Goal: Navigation & Orientation: Find specific page/section

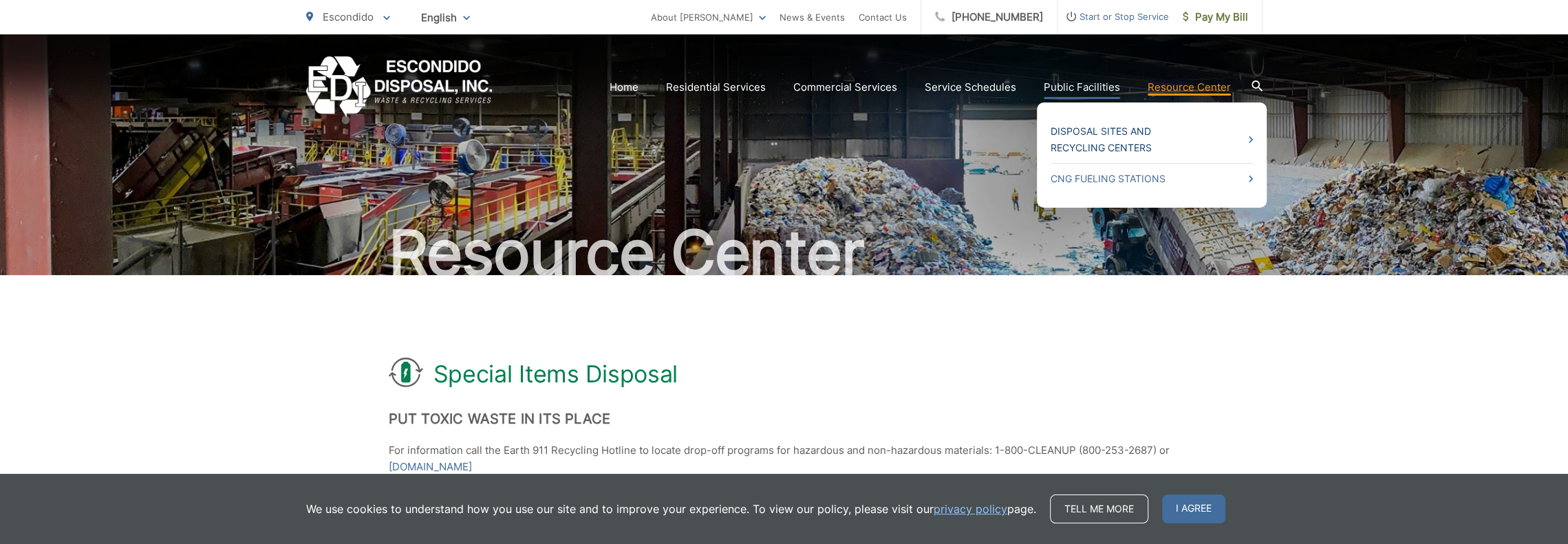
click at [1251, 141] on link "Disposal Sites and Recycling Centers" at bounding box center [1152, 140] width 202 height 33
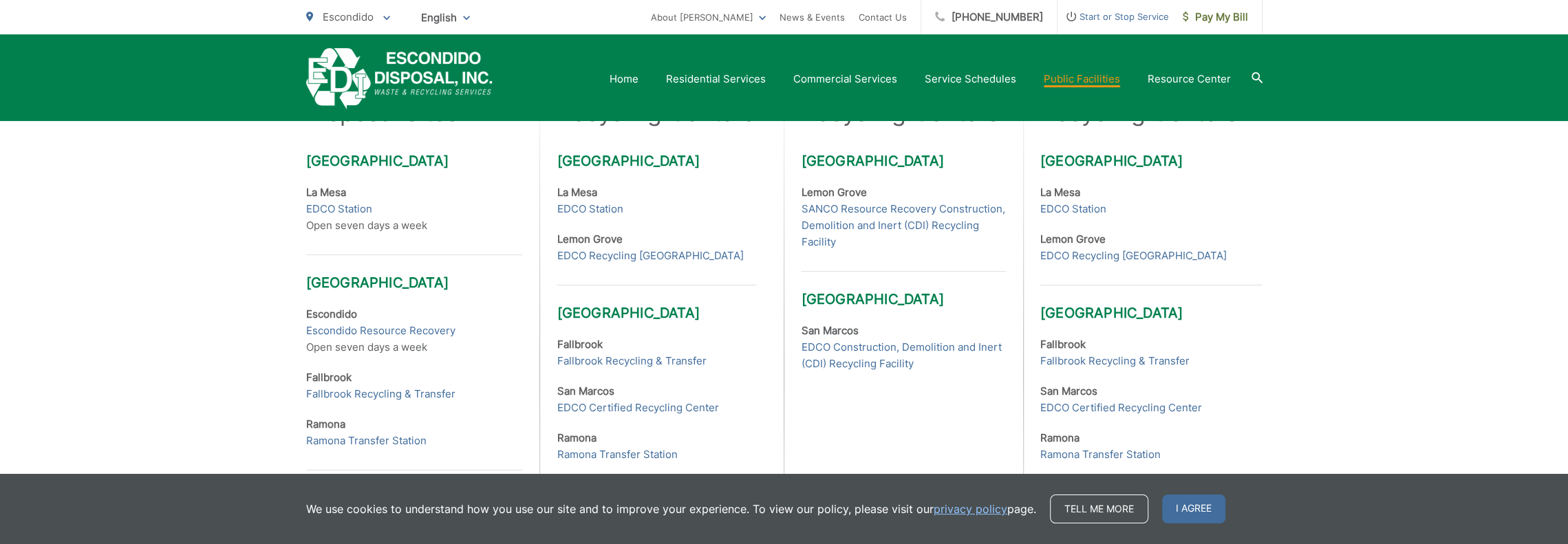
scroll to position [481, 0]
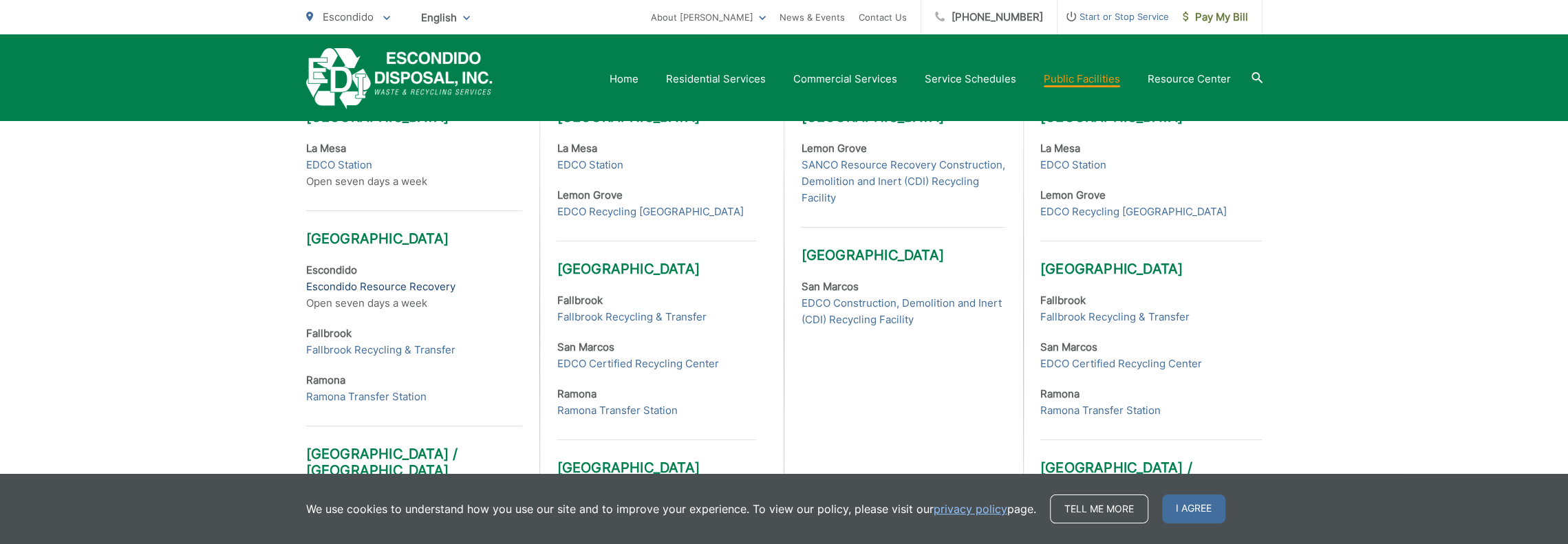
click at [355, 286] on link "Escondido Resource Recovery" at bounding box center [380, 286] width 149 height 17
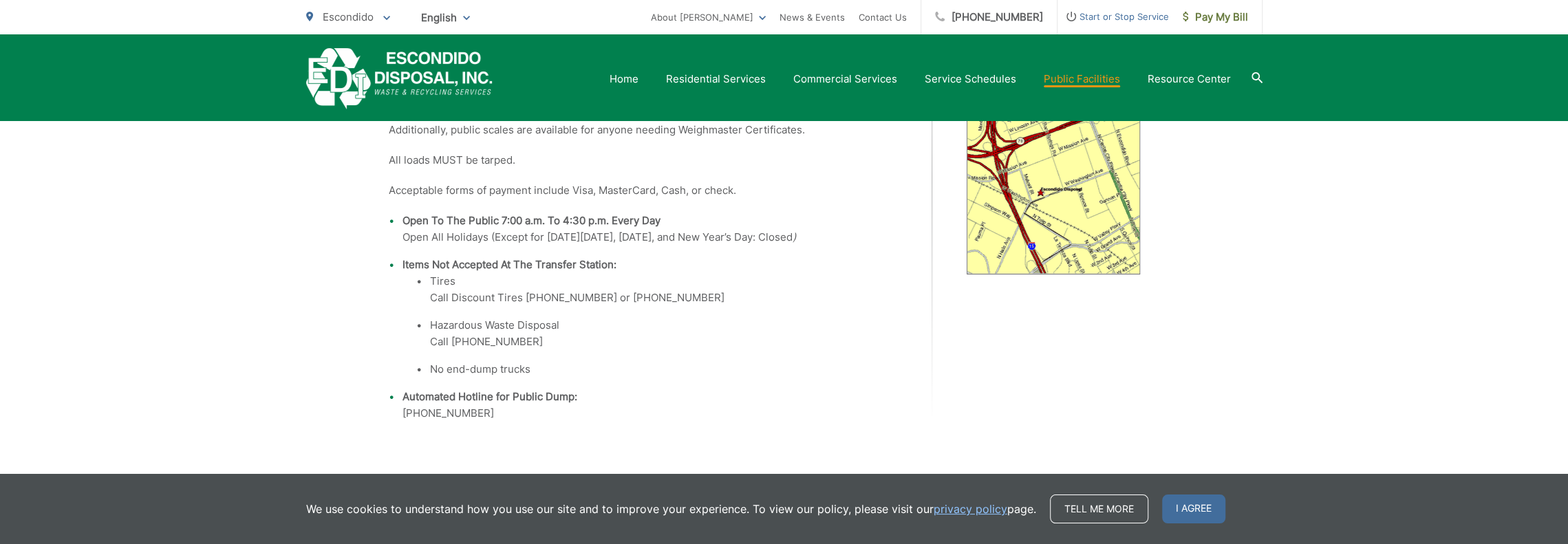
scroll to position [206, 0]
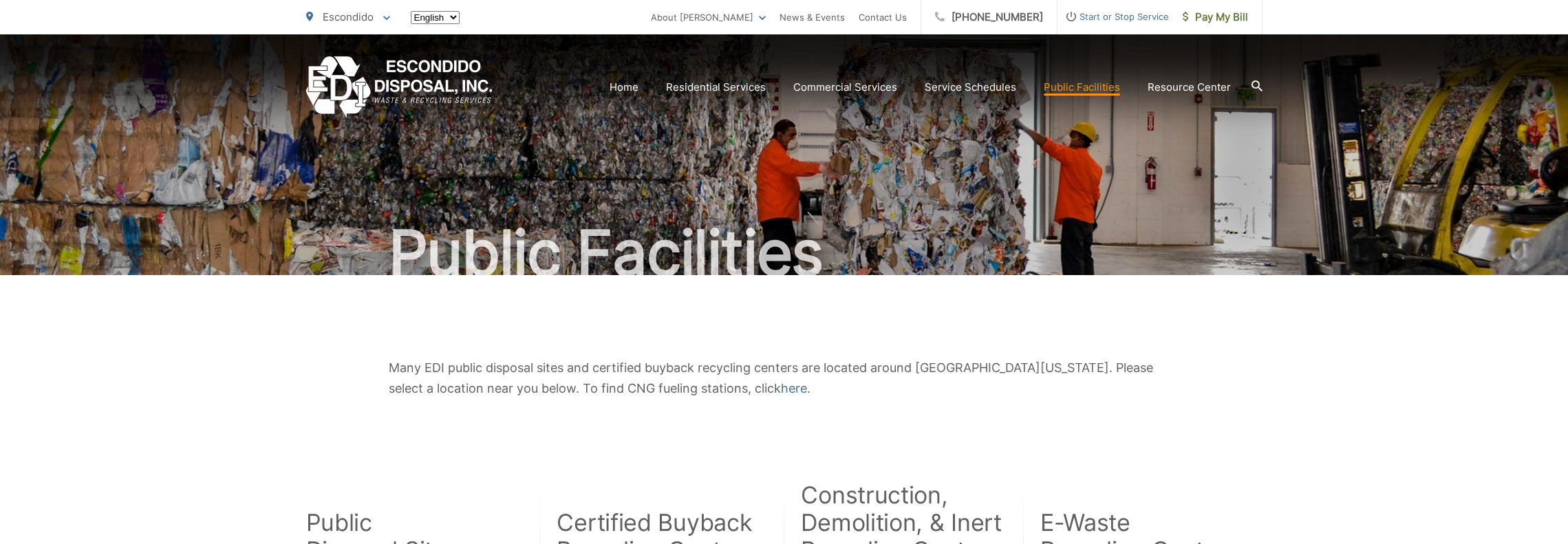
scroll to position [481, 0]
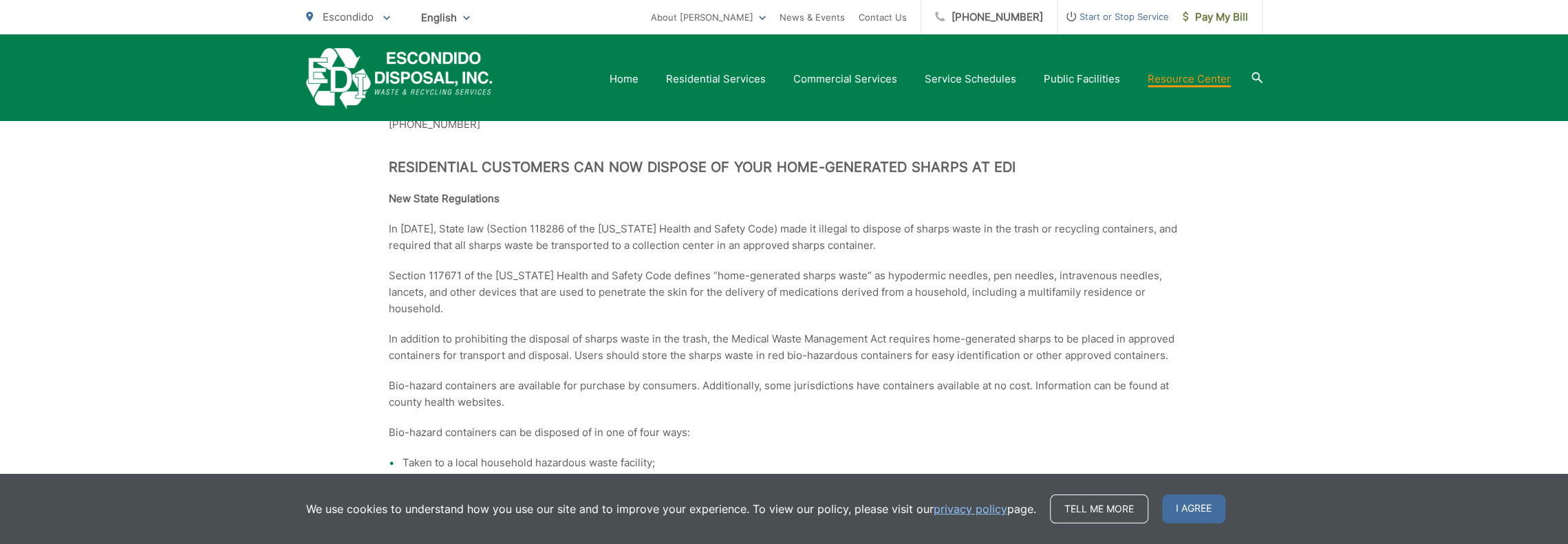
scroll to position [1071, 0]
